Goal: Information Seeking & Learning: Learn about a topic

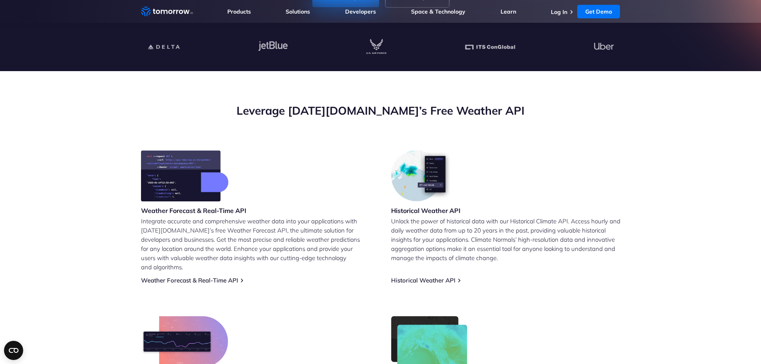
scroll to position [160, 0]
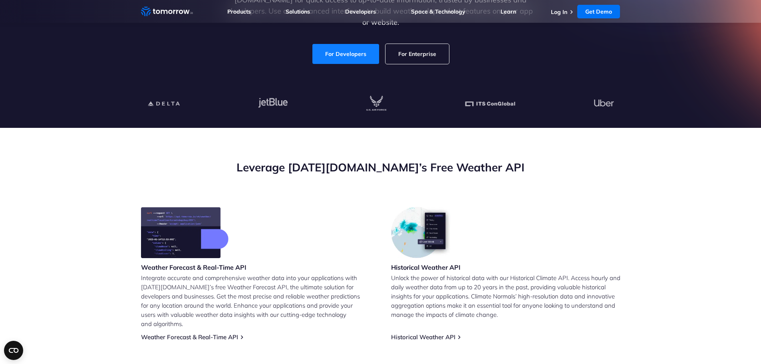
click at [360, 47] on link "For Developers" at bounding box center [345, 54] width 67 height 20
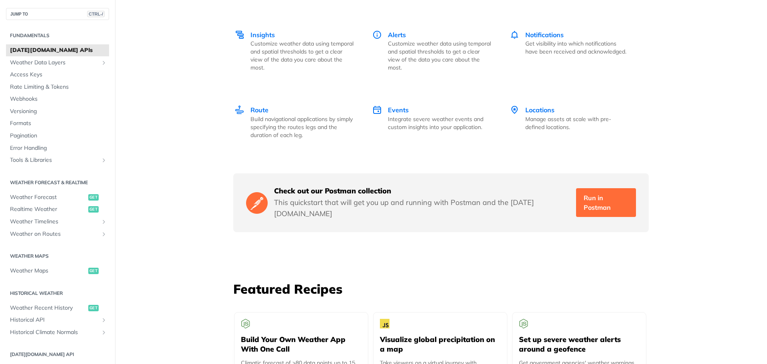
scroll to position [1095, 0]
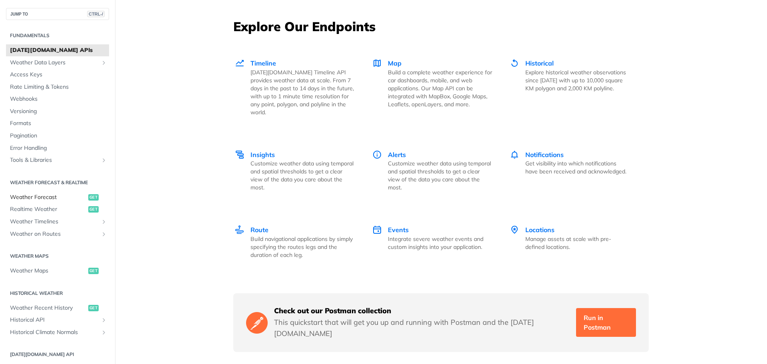
click at [42, 197] on span "Weather Forecast" at bounding box center [48, 197] width 76 height 8
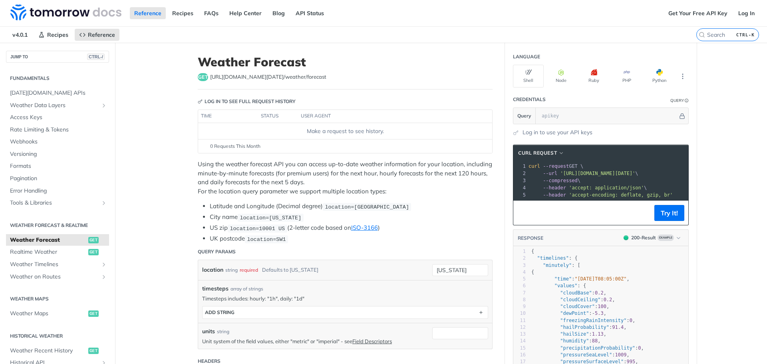
scroll to position [0, 47]
drag, startPoint x: 556, startPoint y: 176, endPoint x: 678, endPoint y: 176, distance: 122.2
click at [594, 176] on span "'[URL][DOMAIN_NAME][DATE]'" at bounding box center [556, 174] width 75 height 6
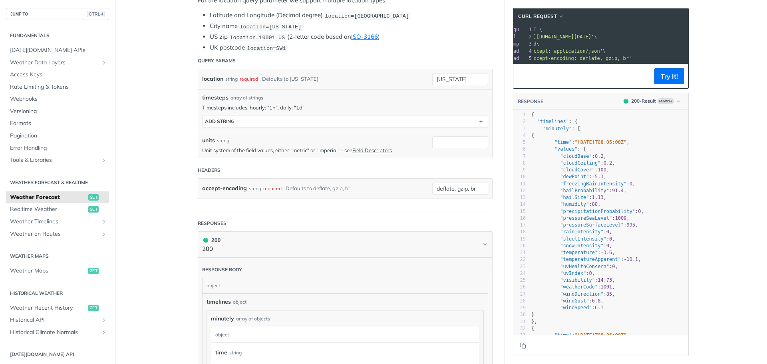
scroll to position [200, 0]
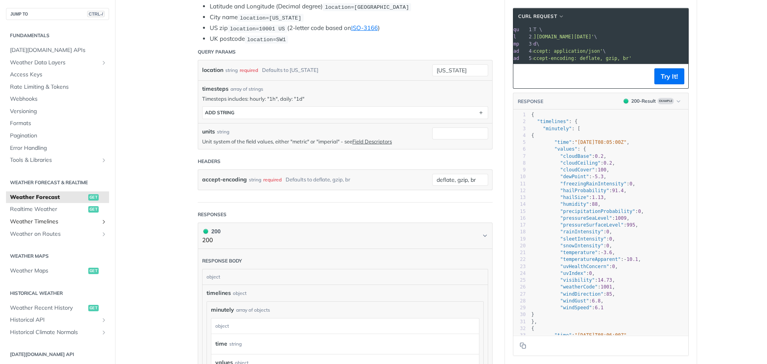
click at [25, 221] on span "Weather Timelines" at bounding box center [54, 222] width 89 height 8
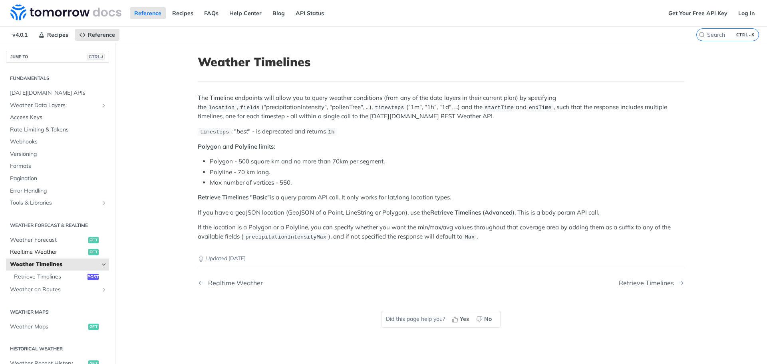
click at [25, 248] on link "Realtime Weather get" at bounding box center [57, 252] width 103 height 12
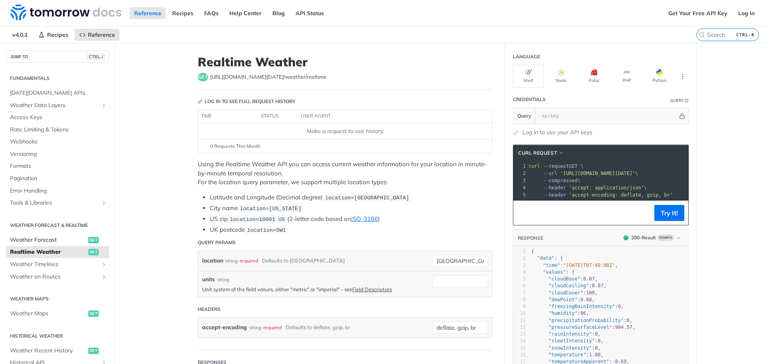
click at [34, 241] on span "Weather Forecast" at bounding box center [48, 240] width 76 height 8
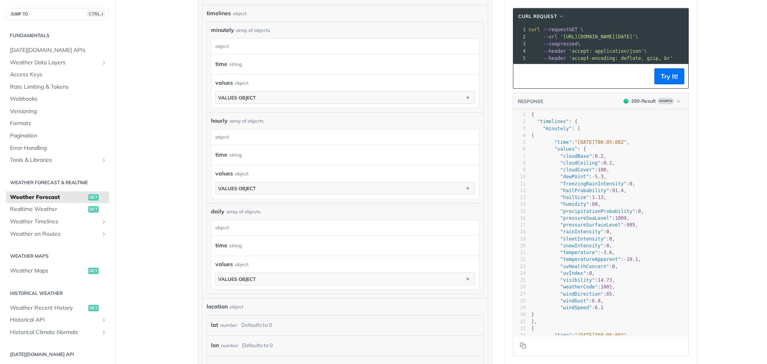
scroll to position [679, 0]
